Goal: Task Accomplishment & Management: Manage account settings

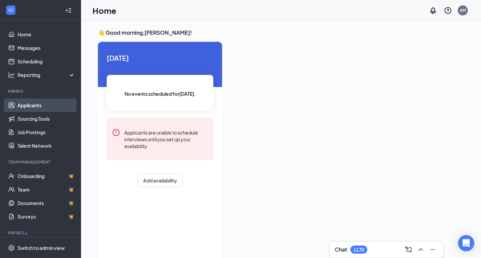
click at [23, 108] on link "Applicants" at bounding box center [47, 104] width 58 height 13
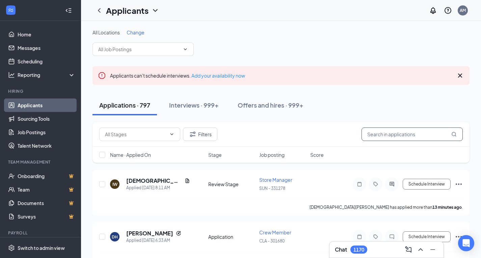
click at [400, 137] on input "text" at bounding box center [411, 134] width 101 height 13
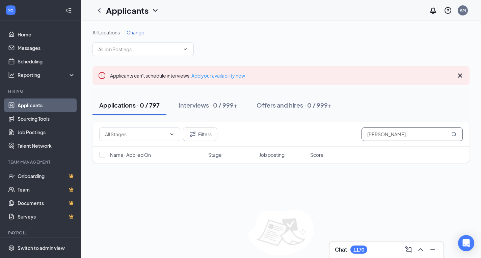
click at [371, 135] on input "[PERSON_NAME]" at bounding box center [411, 134] width 101 height 13
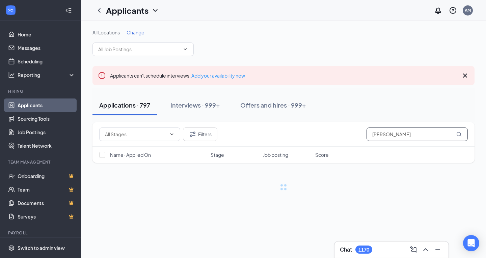
type input "[PERSON_NAME]"
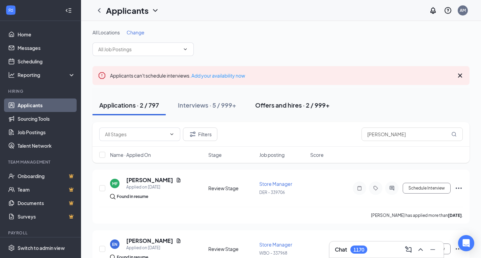
click at [305, 106] on div "Offers and hires · 2 / 999+" at bounding box center [292, 105] width 75 height 8
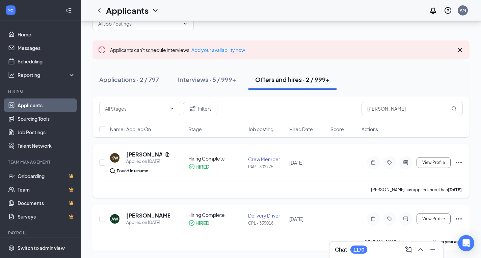
scroll to position [32, 0]
click at [207, 75] on div "Interviews · 5 / 999+" at bounding box center [207, 79] width 58 height 8
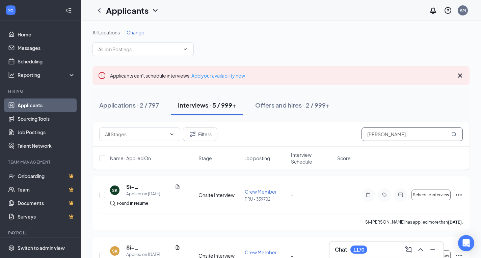
click at [394, 134] on input "[PERSON_NAME]" at bounding box center [411, 134] width 101 height 13
click at [391, 133] on input "[PERSON_NAME]" at bounding box center [411, 134] width 101 height 13
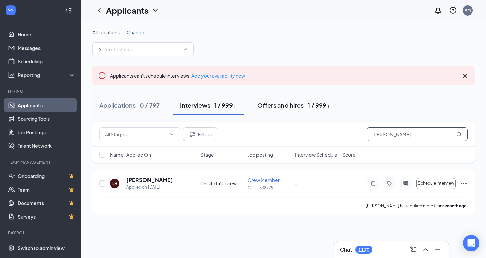
type input "[PERSON_NAME]"
click at [282, 105] on div "Offers and hires · 1 / 999+" at bounding box center [293, 105] width 73 height 8
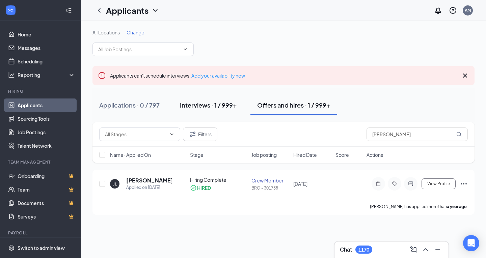
click at [211, 103] on div "Interviews · 1 / 999+" at bounding box center [208, 105] width 57 height 8
